Goal: Check status: Check status

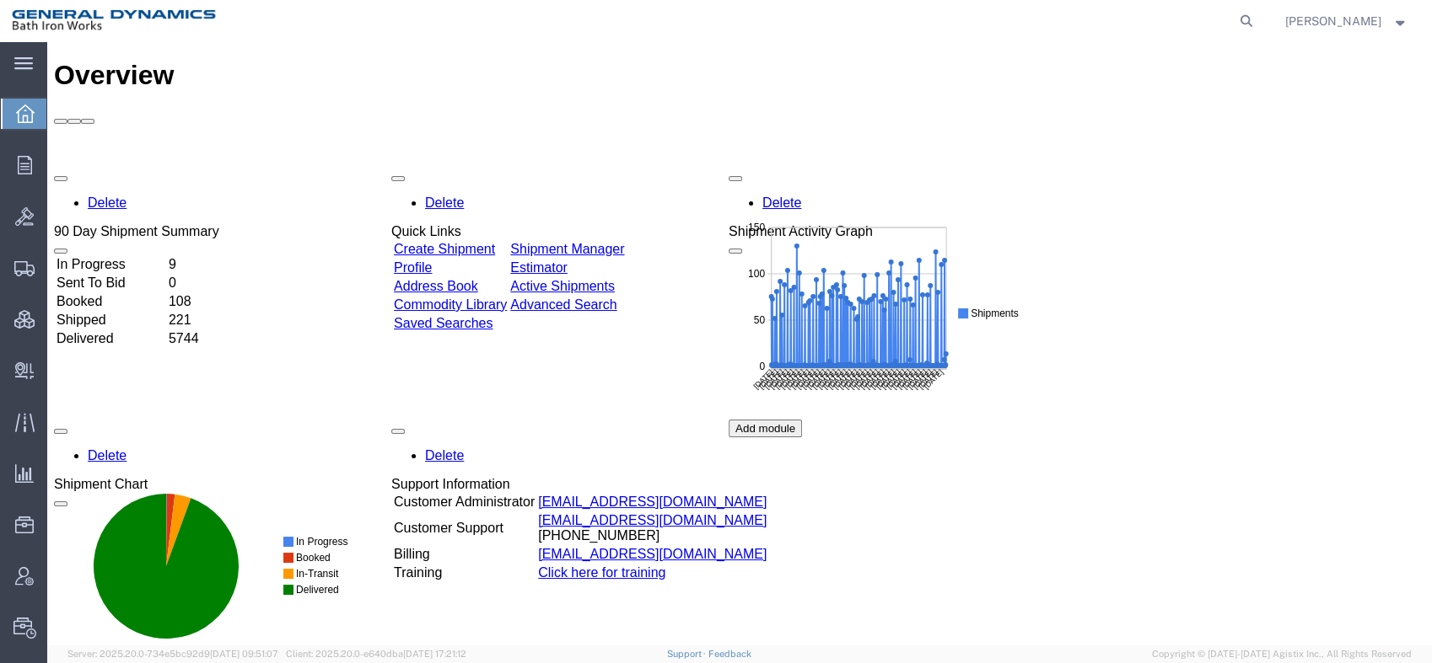
click at [133, 330] on td "Delivered" at bounding box center [111, 338] width 110 height 17
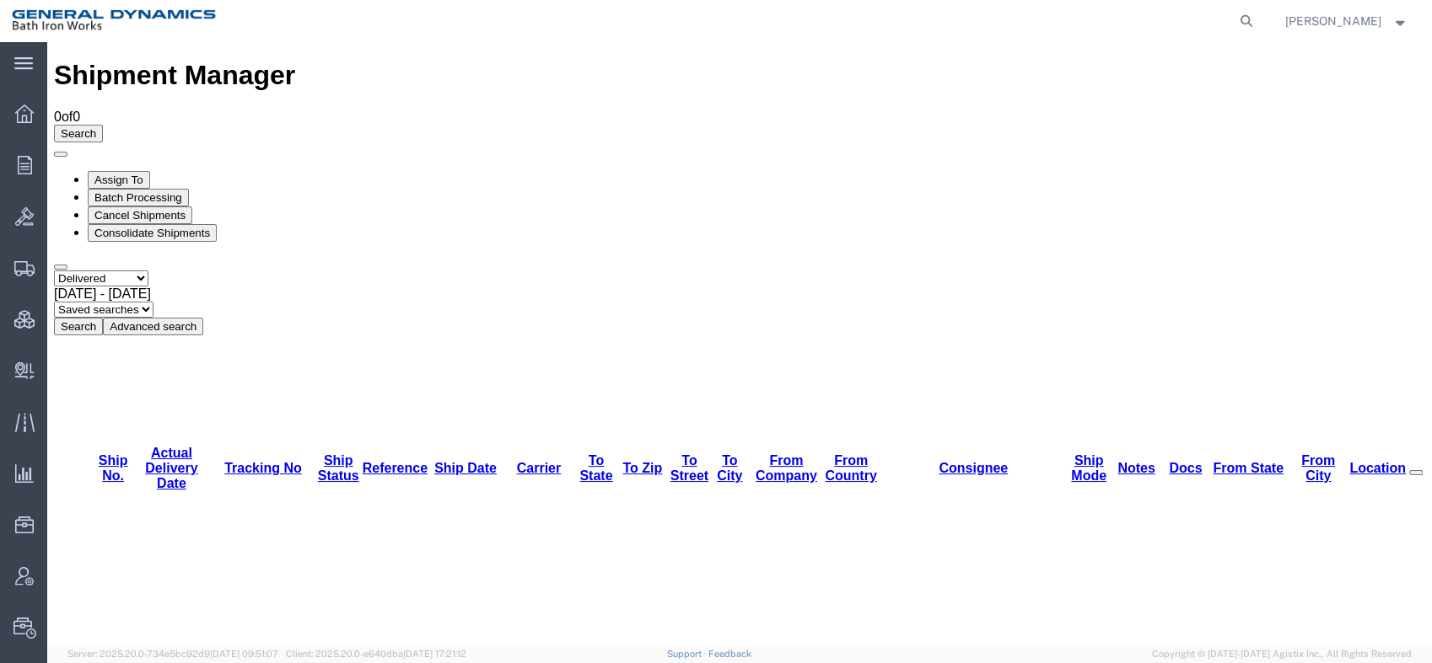
click at [151, 287] on span "[DATE] - [DATE]" at bounding box center [102, 294] width 97 height 14
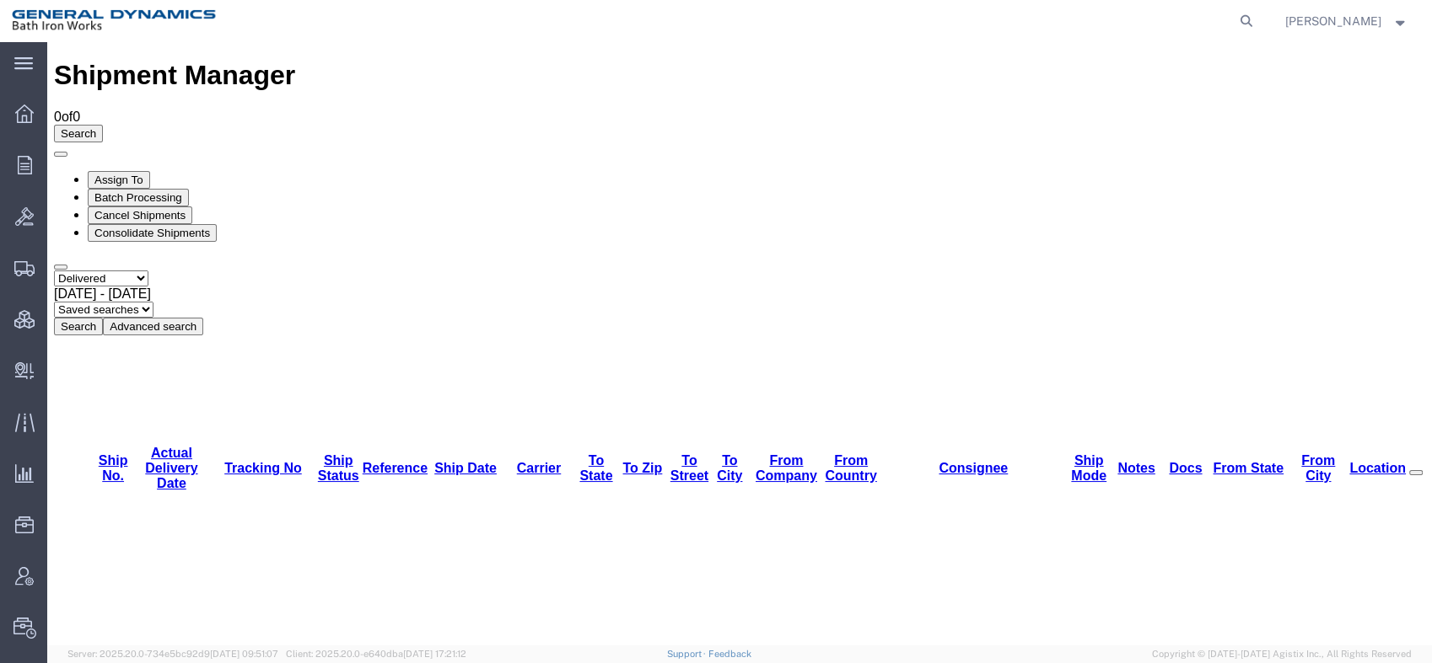
click at [103, 318] on button "Search" at bounding box center [78, 327] width 49 height 18
click at [203, 318] on button "Advanced search" at bounding box center [153, 327] width 100 height 18
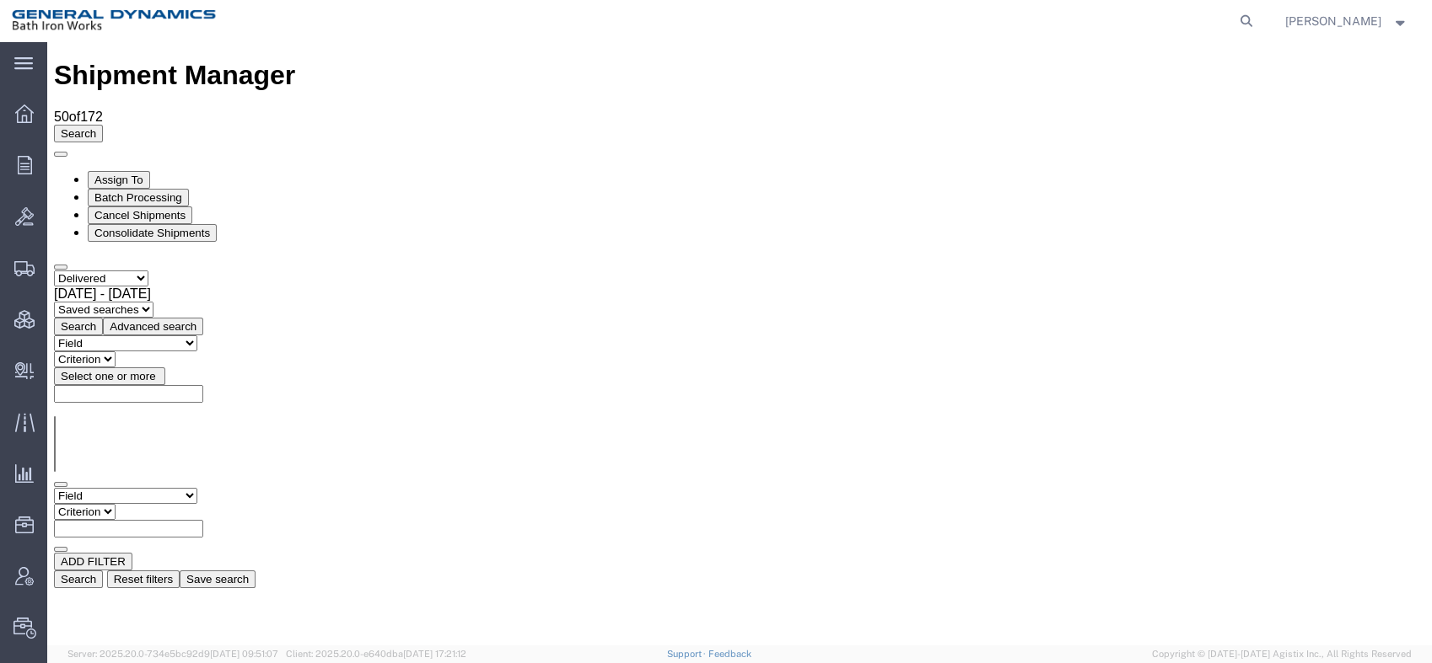
click at [197, 488] on select "Field Account Account Carrier Identifier Actual Delivery Date Actual Ship Date …" at bounding box center [125, 496] width 143 height 16
select select "carriername"
click at [54, 488] on select "Field Account Account Carrier Identifier Actual Delivery Date Actual Ship Date …" at bounding box center [125, 496] width 143 height 16
click at [155, 504] on select "Criterion contains does not contain is is blank is not blank starts with" at bounding box center [104, 512] width 101 height 16
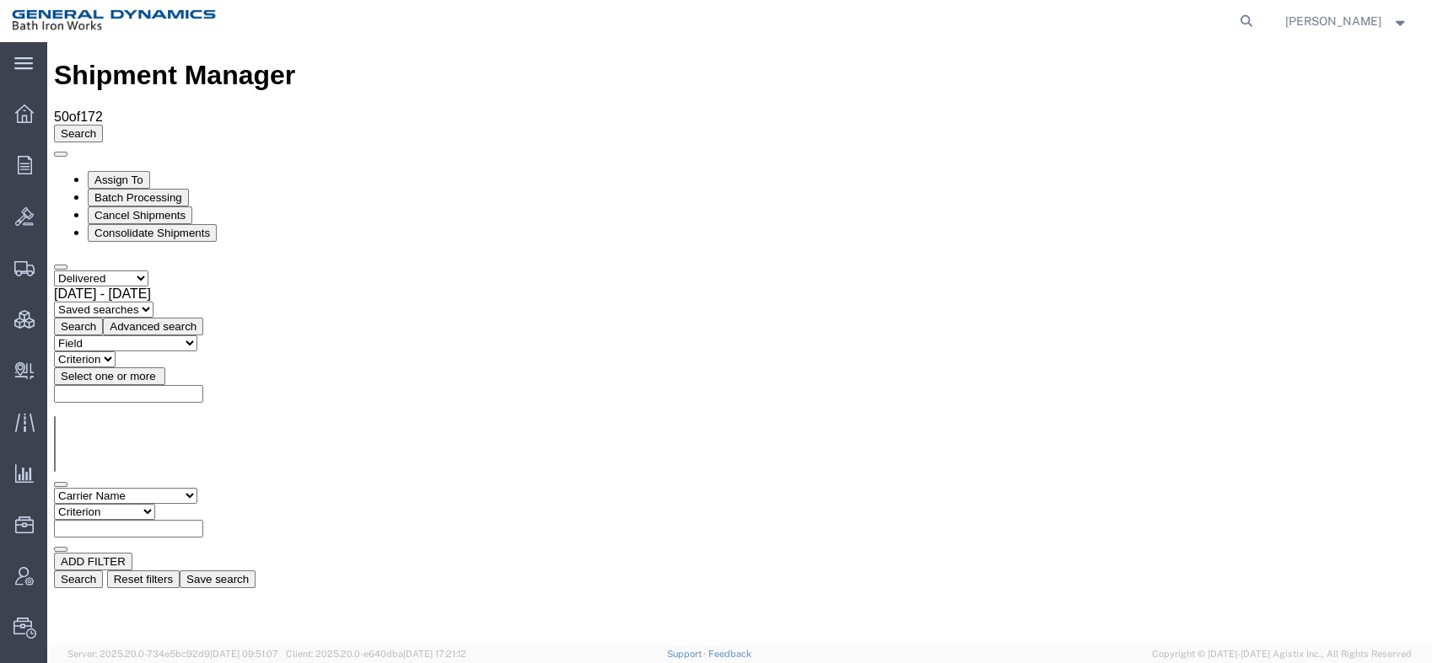
select select "contains"
click at [155, 504] on select "Criterion contains does not contain is is blank is not blank starts with" at bounding box center [104, 512] width 101 height 16
type input "UPS"
click at [103, 571] on button "Search" at bounding box center [78, 580] width 49 height 18
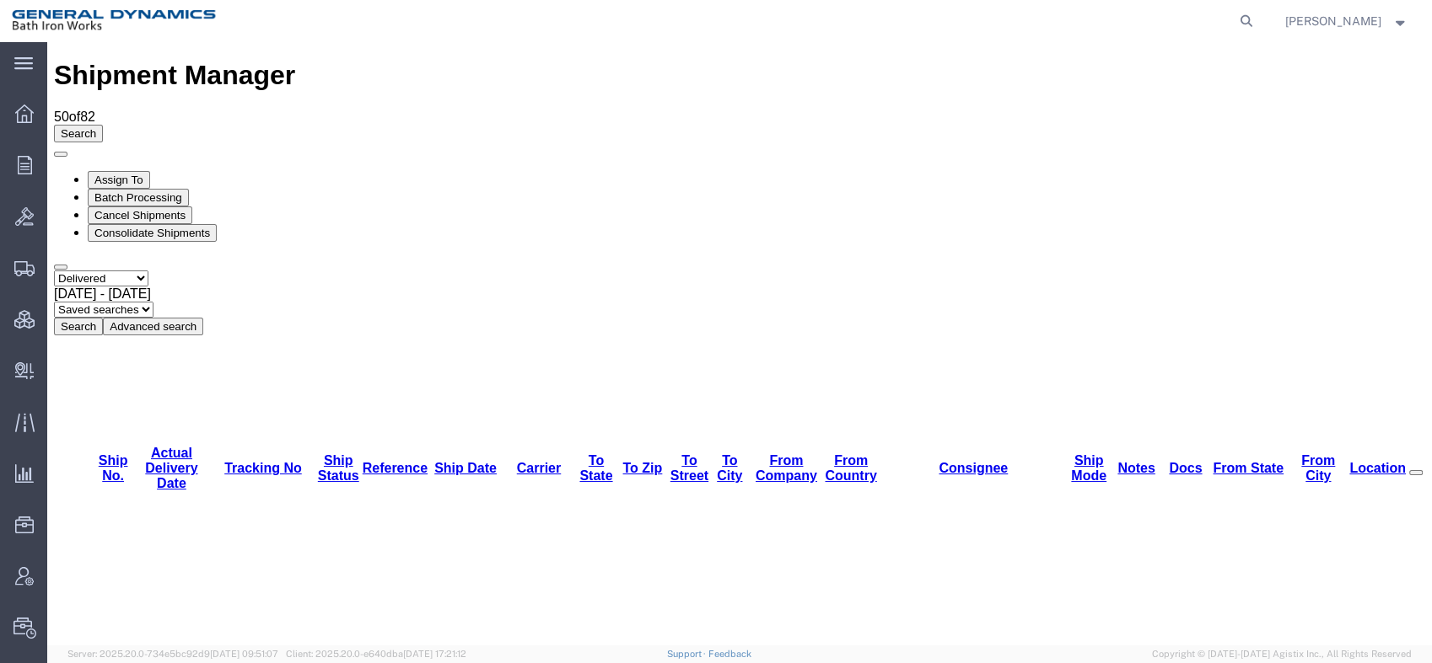
click at [749, 445] on th "From Company" at bounding box center [785, 468] width 73 height 47
click at [755, 454] on link "From Company" at bounding box center [786, 469] width 62 height 30
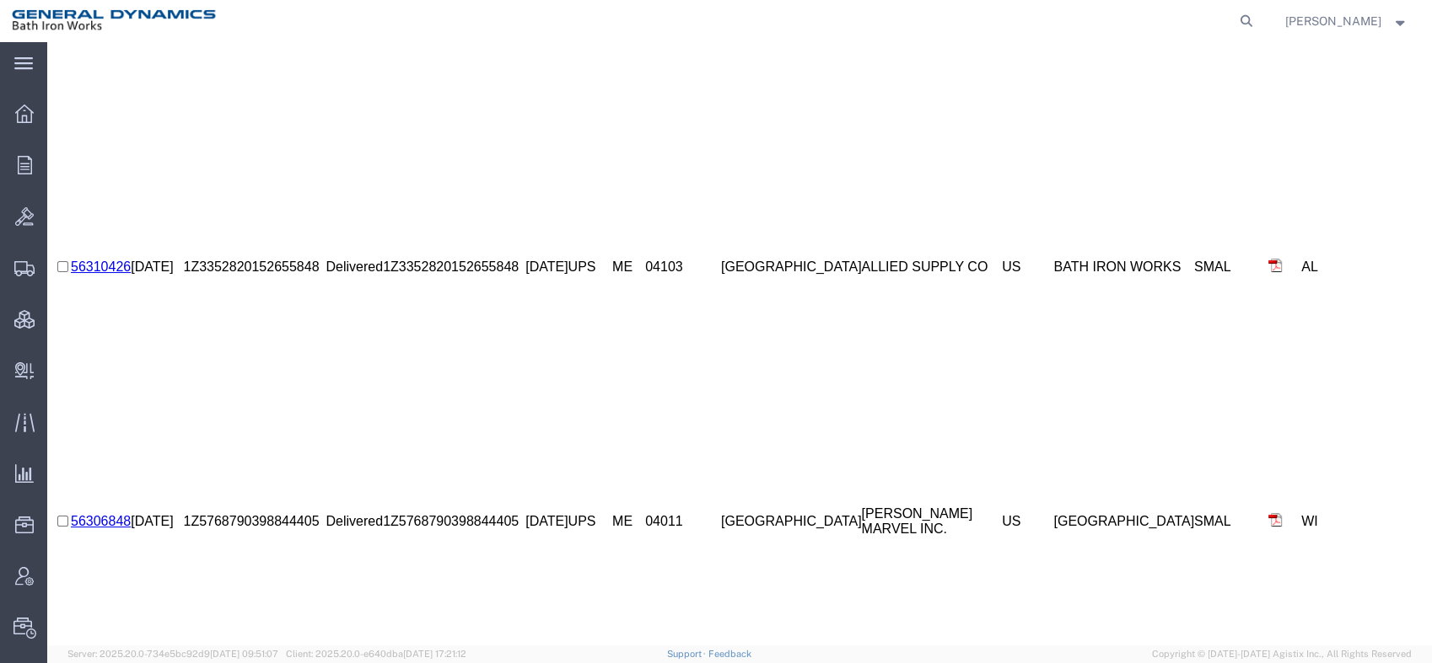
scroll to position [1627, 0]
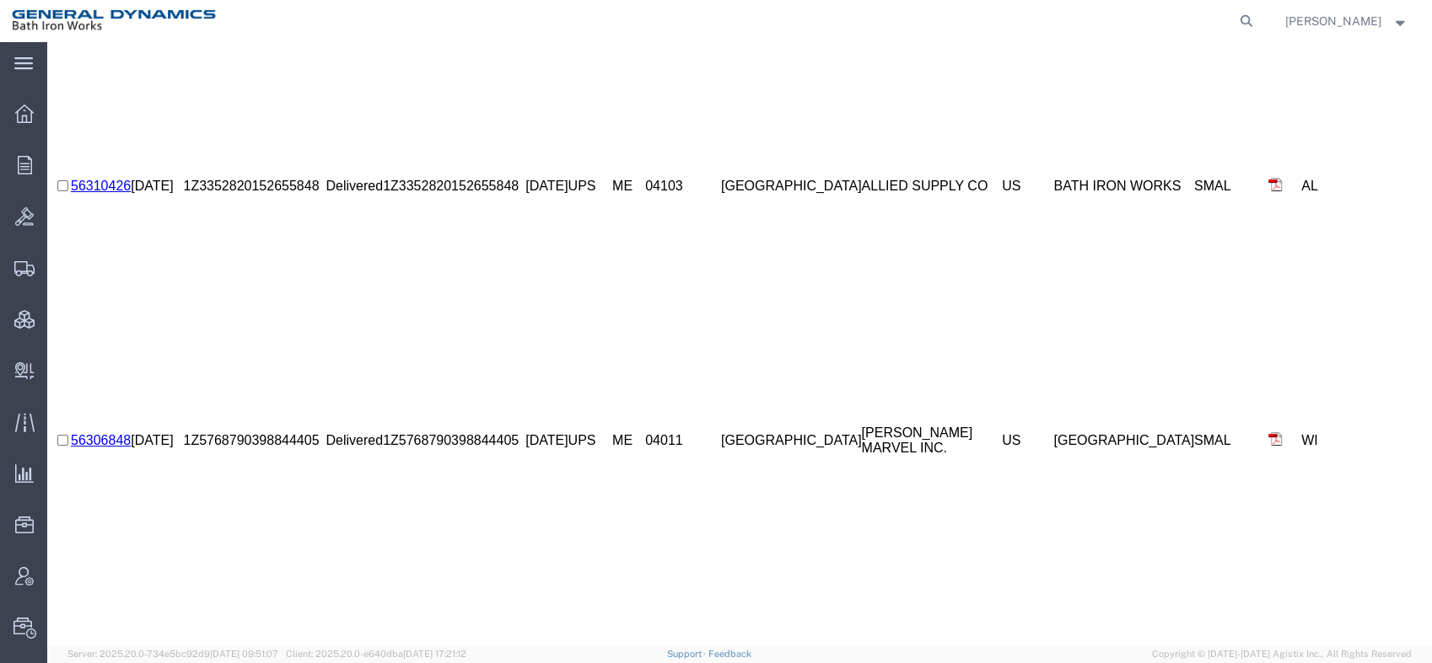
drag, startPoint x: 196, startPoint y: 161, endPoint x: 188, endPoint y: 166, distance: 9.1
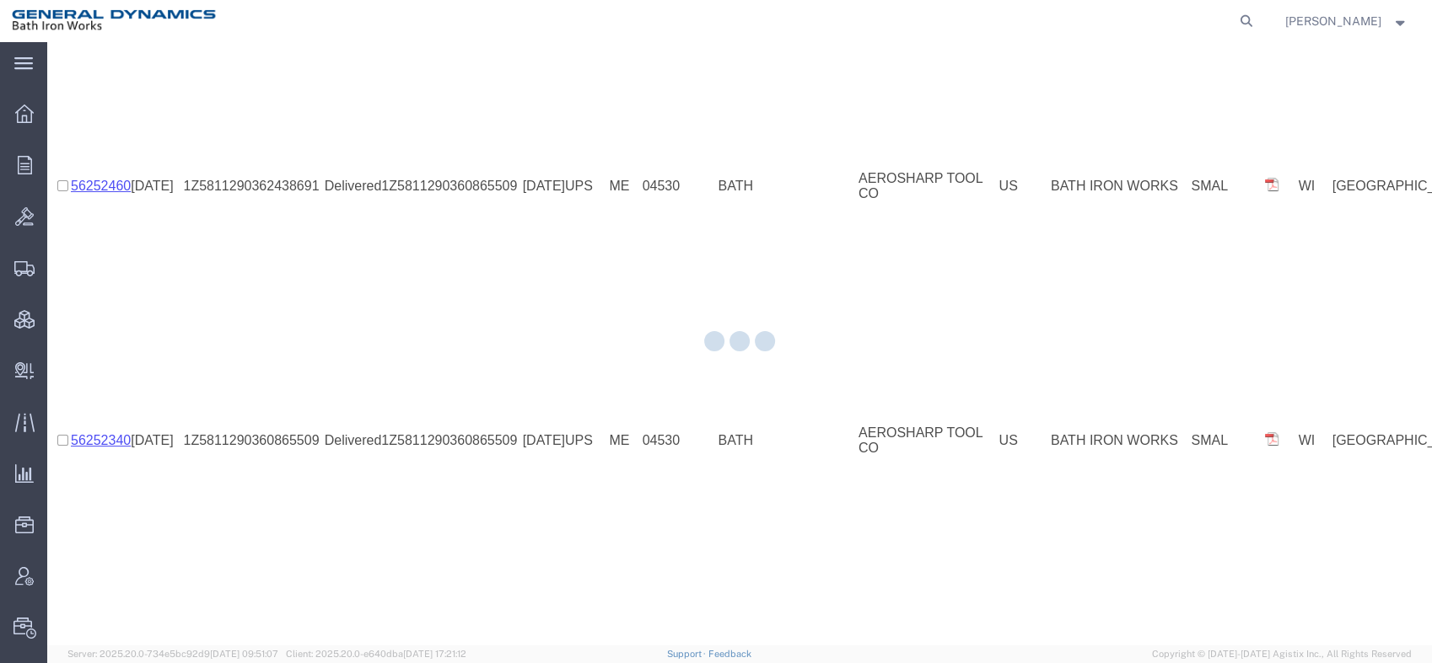
scroll to position [971, 0]
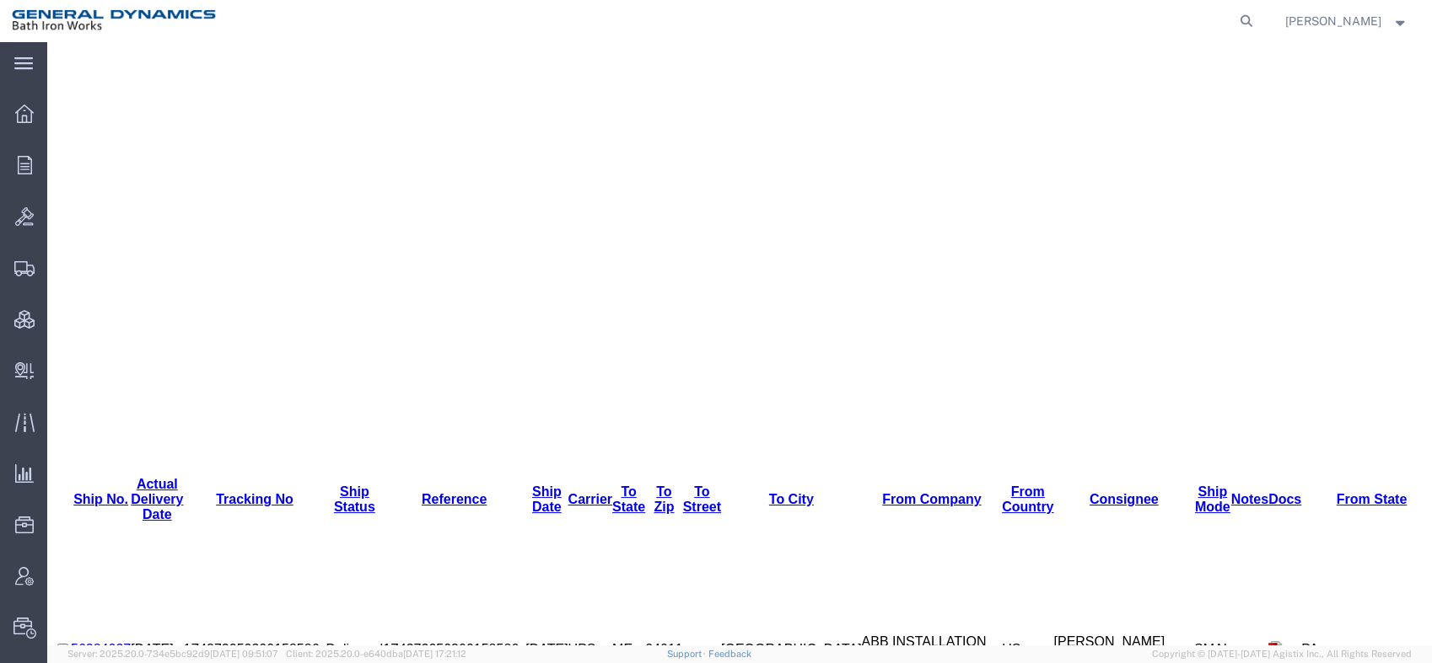
select select "actualdeliverydate"
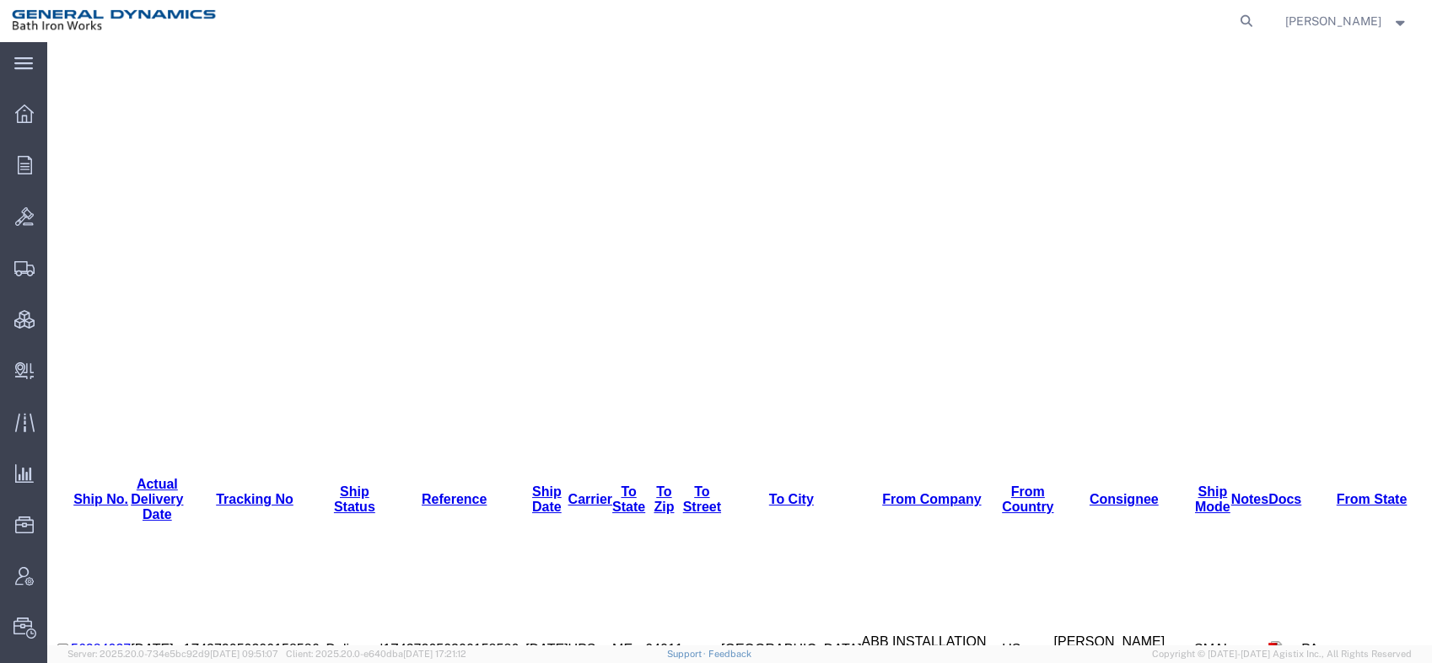
select select "equal"
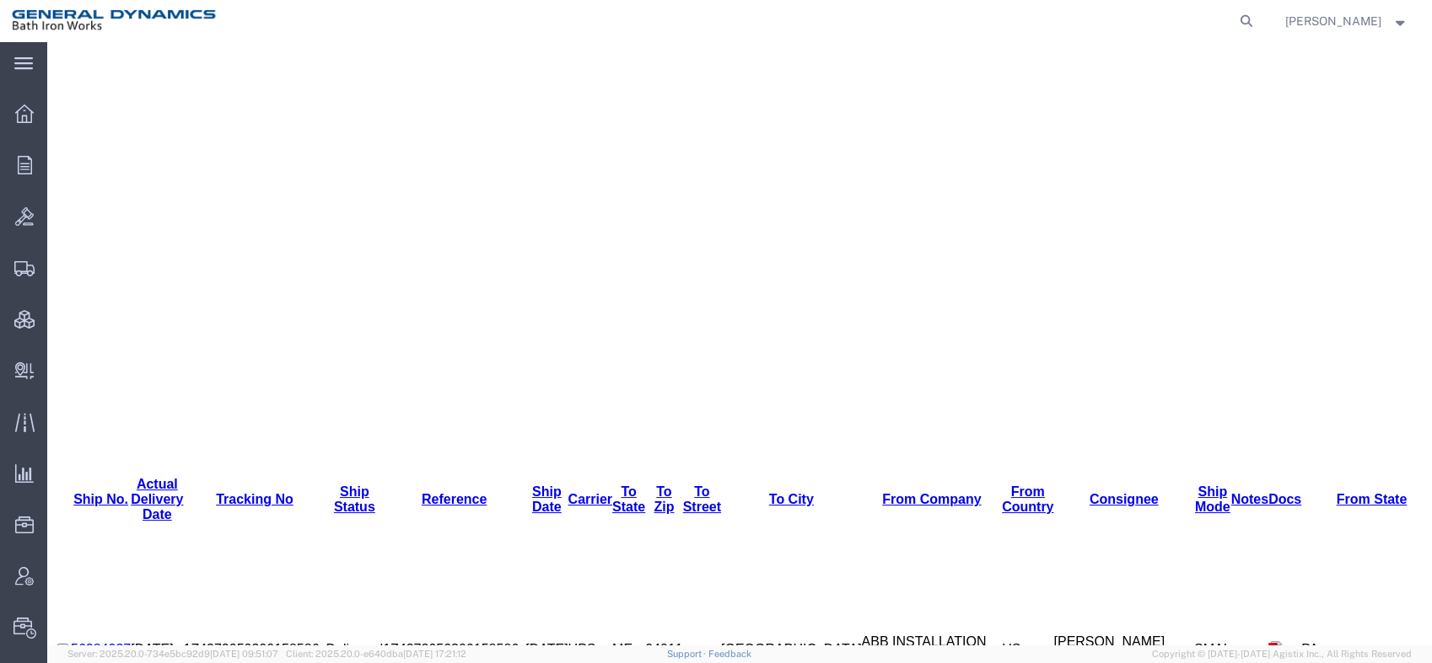
type input "[DATE]"
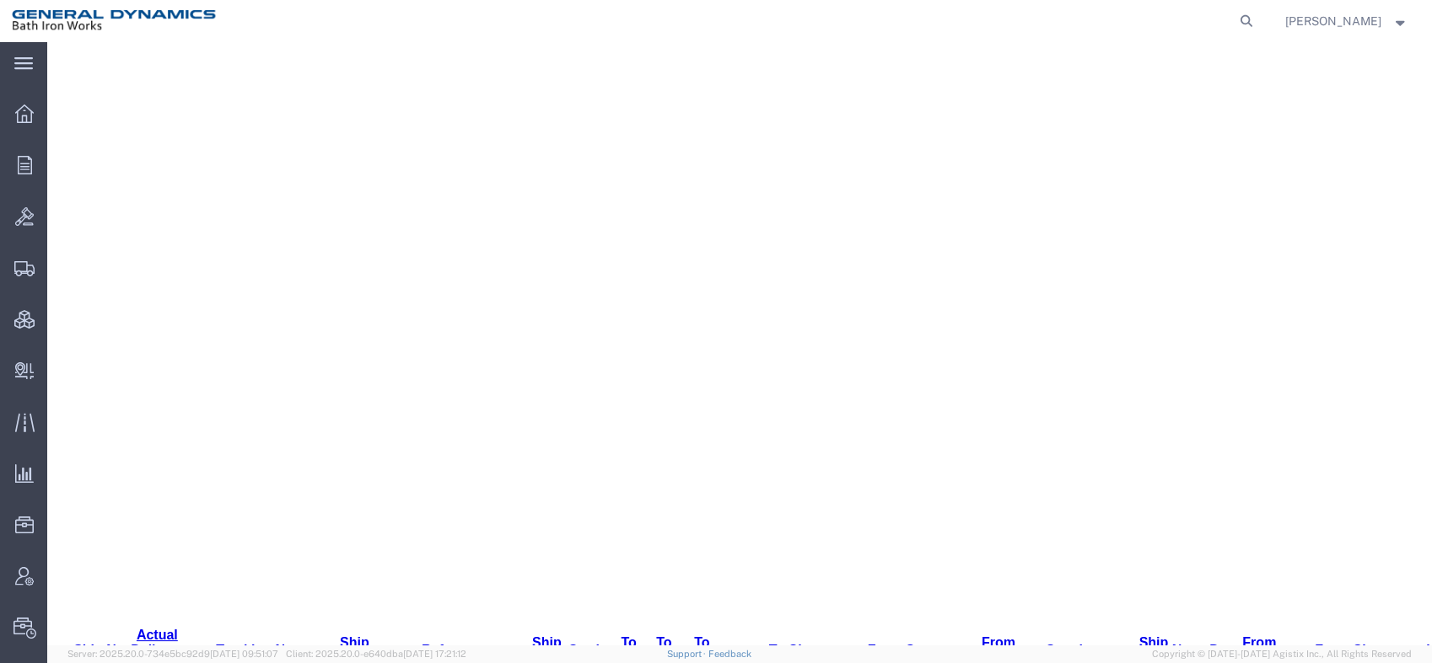
scroll to position [546, 0]
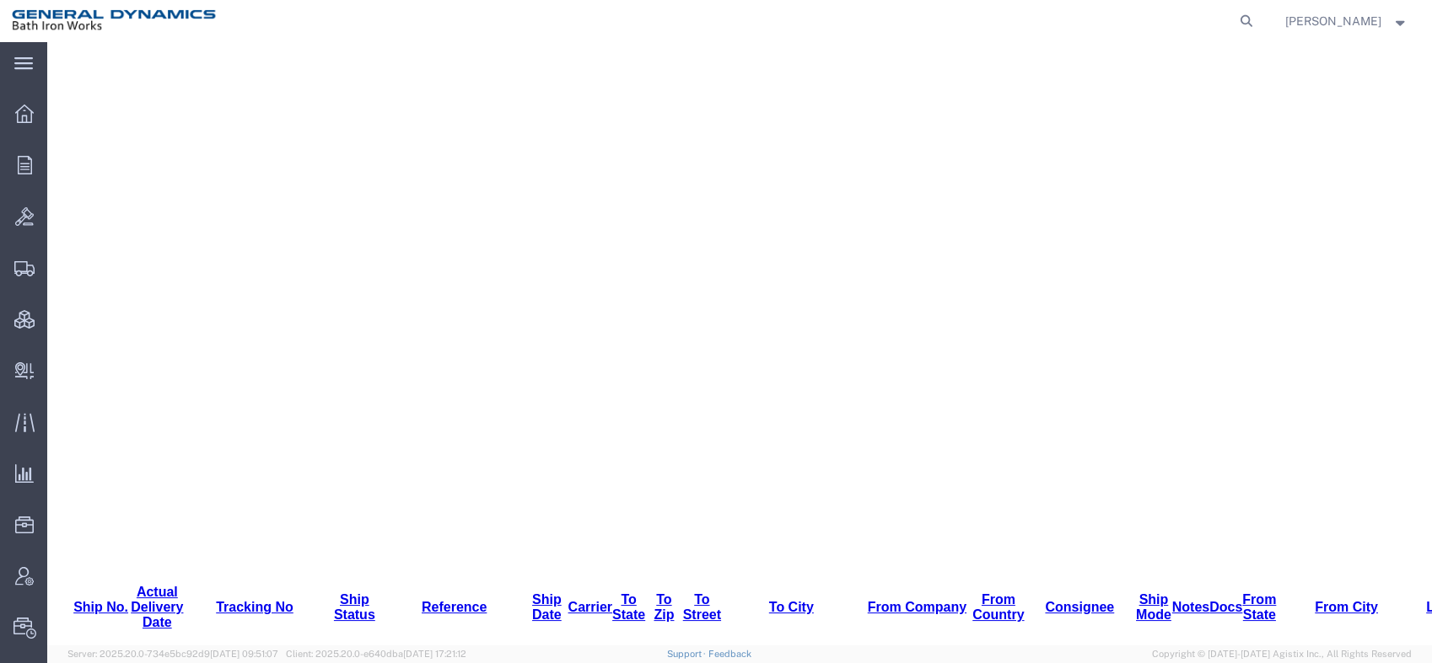
drag, startPoint x: 308, startPoint y: 165, endPoint x: 324, endPoint y: 166, distance: 16.0
drag, startPoint x: 305, startPoint y: 159, endPoint x: 318, endPoint y: 159, distance: 12.6
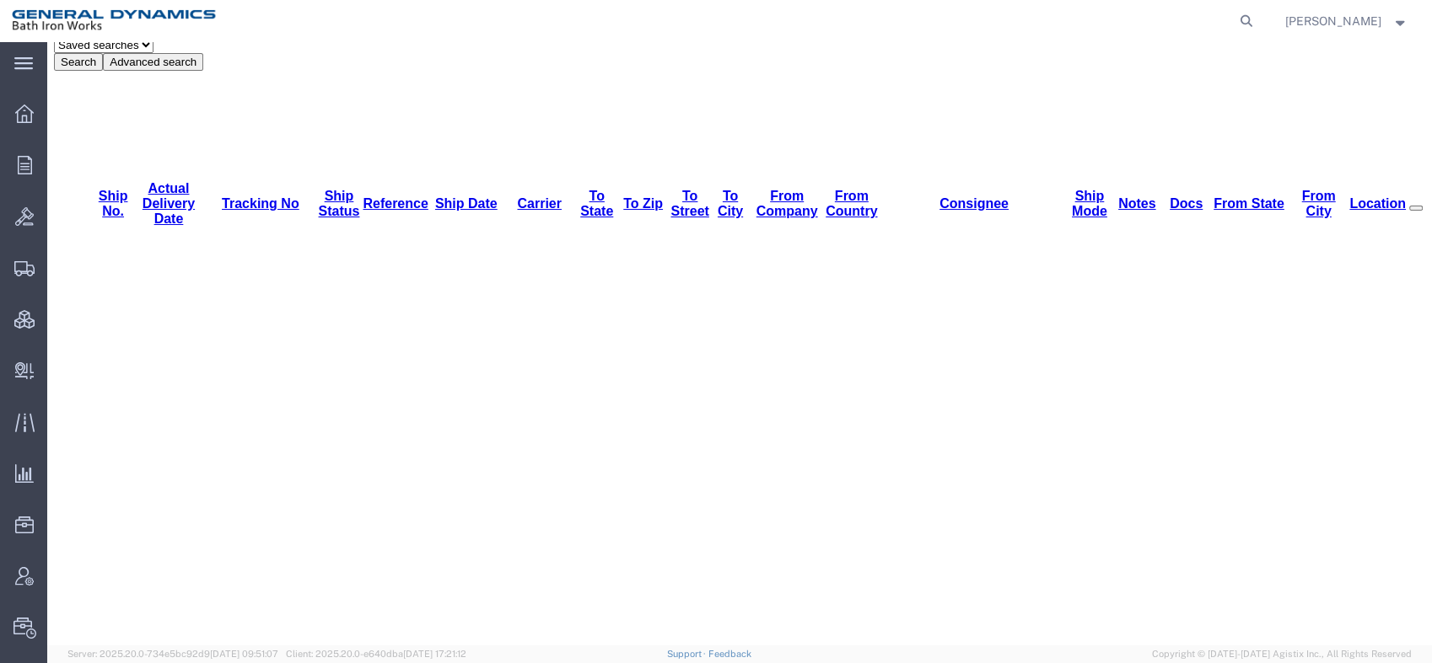
scroll to position [0, 0]
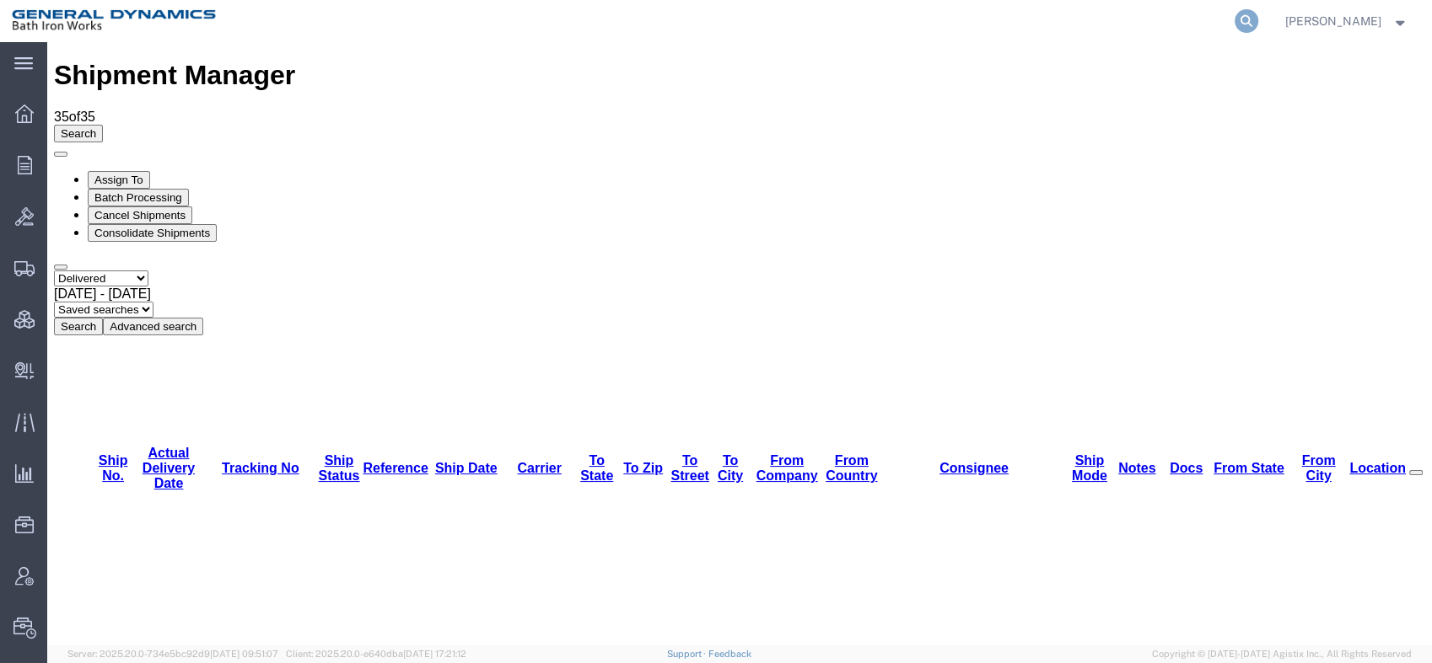
click at [1258, 15] on icon at bounding box center [1246, 21] width 24 height 24
type input "1Z6E66040391691675"
